Goal: Task Accomplishment & Management: Complete application form

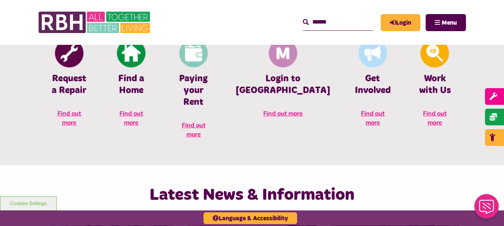
scroll to position [342, 0]
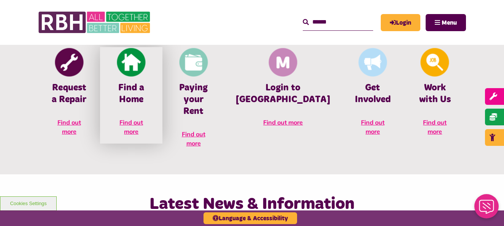
click at [143, 126] on span "Find out more" at bounding box center [131, 127] width 24 height 17
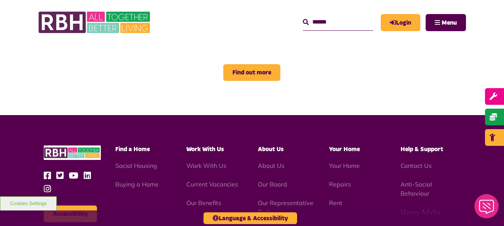
scroll to position [700, 0]
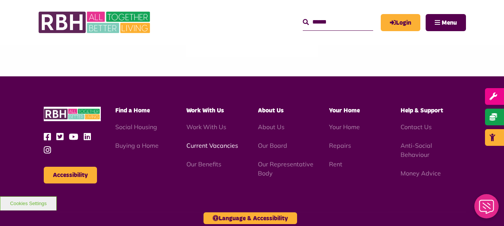
click at [208, 145] on link "Current Vacancies" at bounding box center [212, 146] width 52 height 8
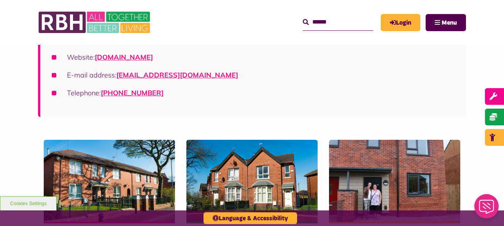
scroll to position [196, 0]
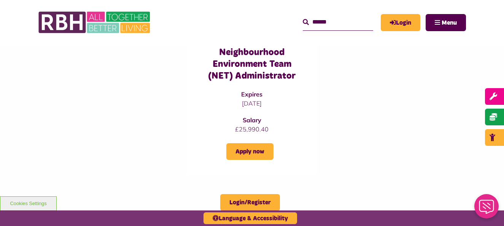
scroll to position [676, 0]
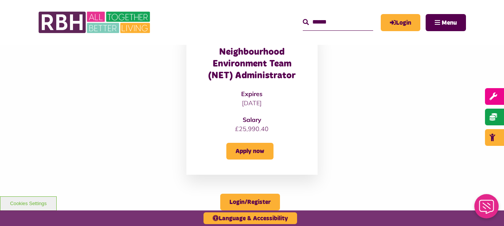
click at [251, 74] on h3 "Neighbourhood Environment Team (NET) Administrator" at bounding box center [252, 64] width 101 height 36
click at [243, 153] on link "Apply now" at bounding box center [249, 151] width 47 height 17
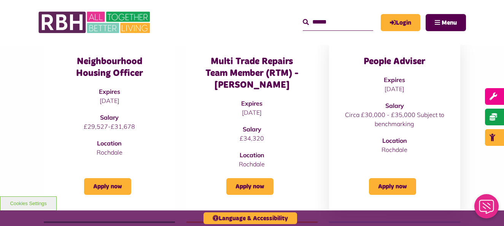
scroll to position [302, 0]
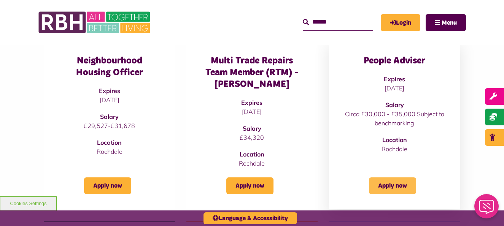
click at [396, 184] on link "Apply now" at bounding box center [392, 186] width 47 height 17
click at [110, 188] on link "Apply now" at bounding box center [107, 186] width 47 height 17
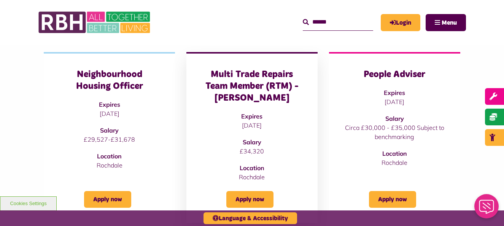
scroll to position [288, 0]
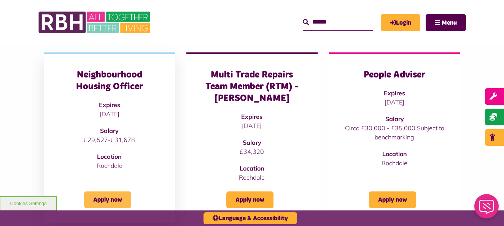
click at [115, 192] on link "Apply now" at bounding box center [107, 200] width 47 height 17
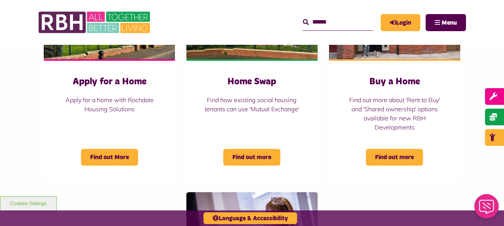
scroll to position [358, 0]
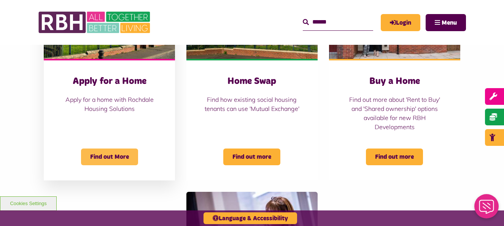
click at [112, 156] on span "Find out More" at bounding box center [109, 157] width 57 height 17
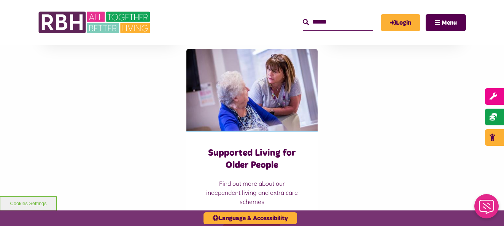
scroll to position [519, 0]
